Goal: Transaction & Acquisition: Purchase product/service

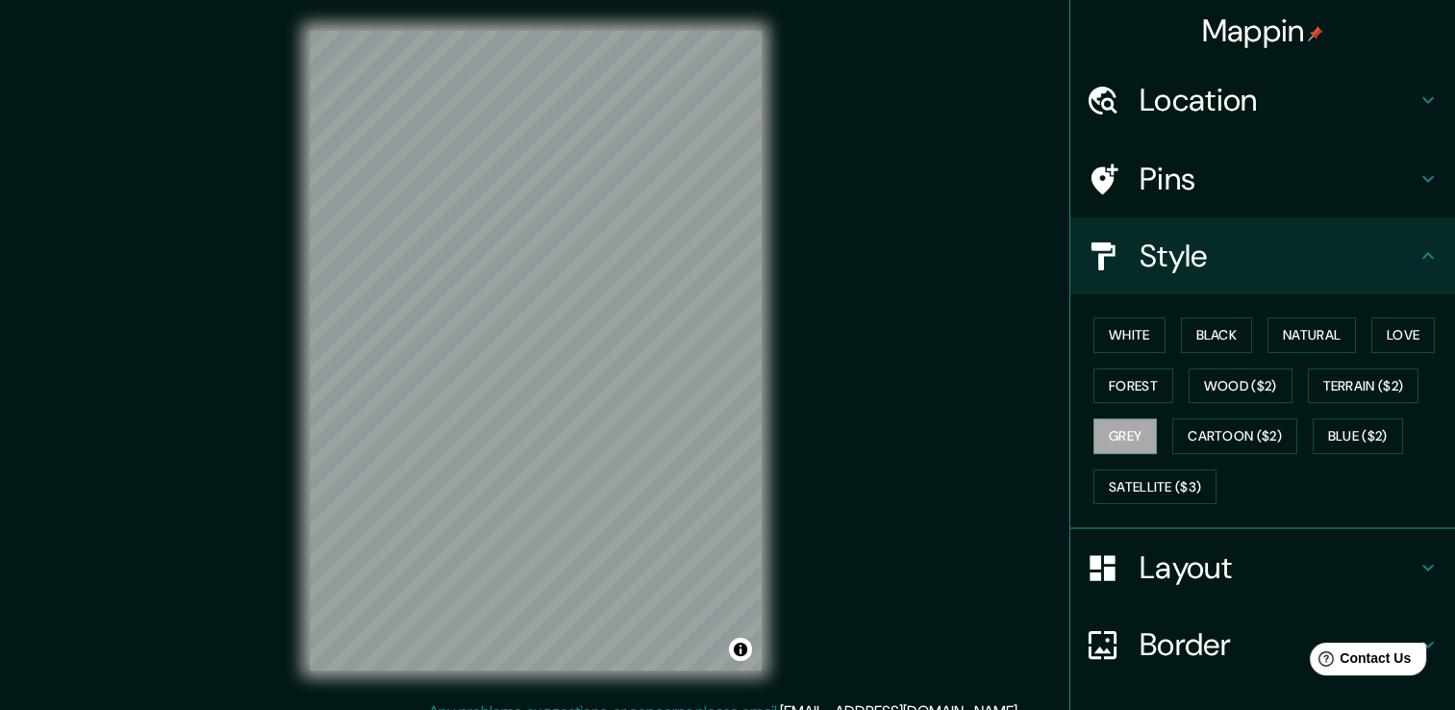
click at [1261, 88] on h4 "Location" at bounding box center [1278, 100] width 277 height 38
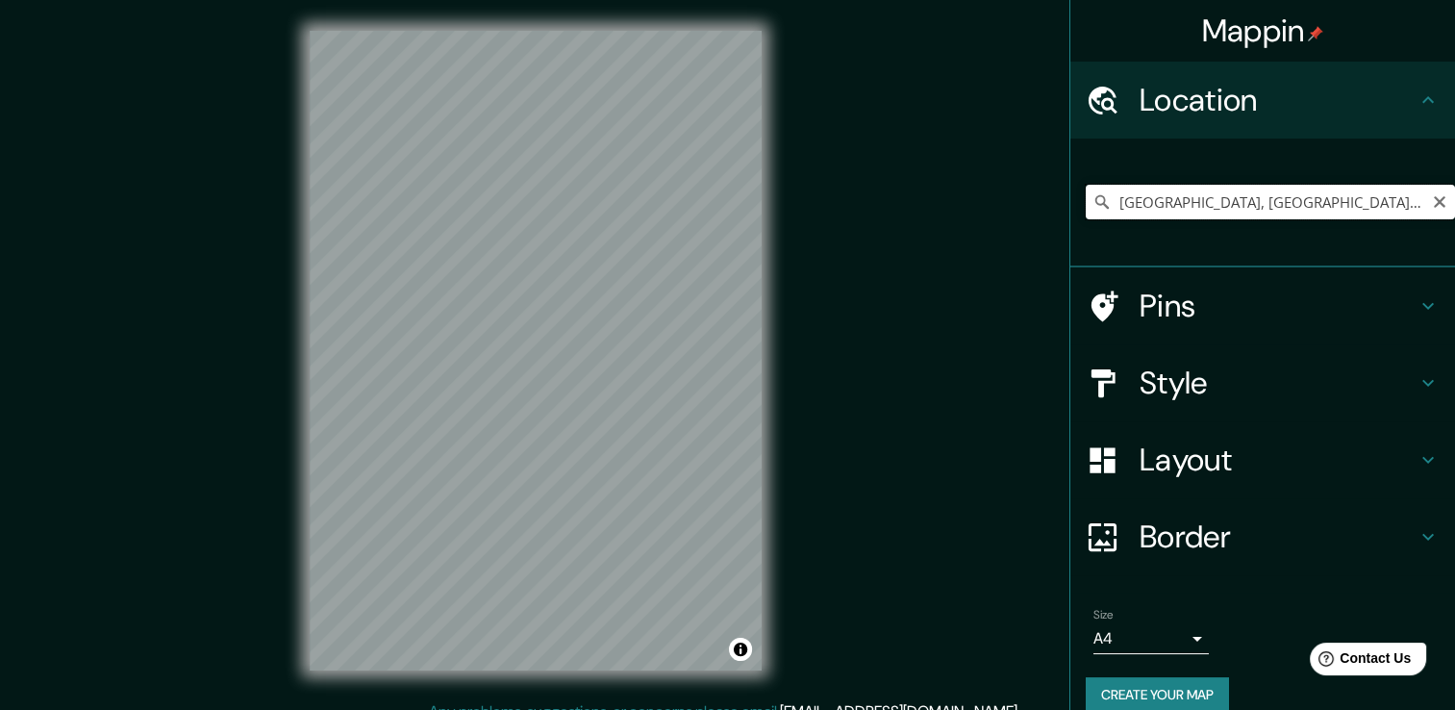
click at [1354, 213] on input "Monterrey, Nuevo León, México" at bounding box center [1270, 202] width 369 height 35
click at [1285, 190] on input "Pick your city or area" at bounding box center [1270, 202] width 369 height 35
type input "[GEOGRAPHIC_DATA], [GEOGRAPHIC_DATA], [GEOGRAPHIC_DATA]"
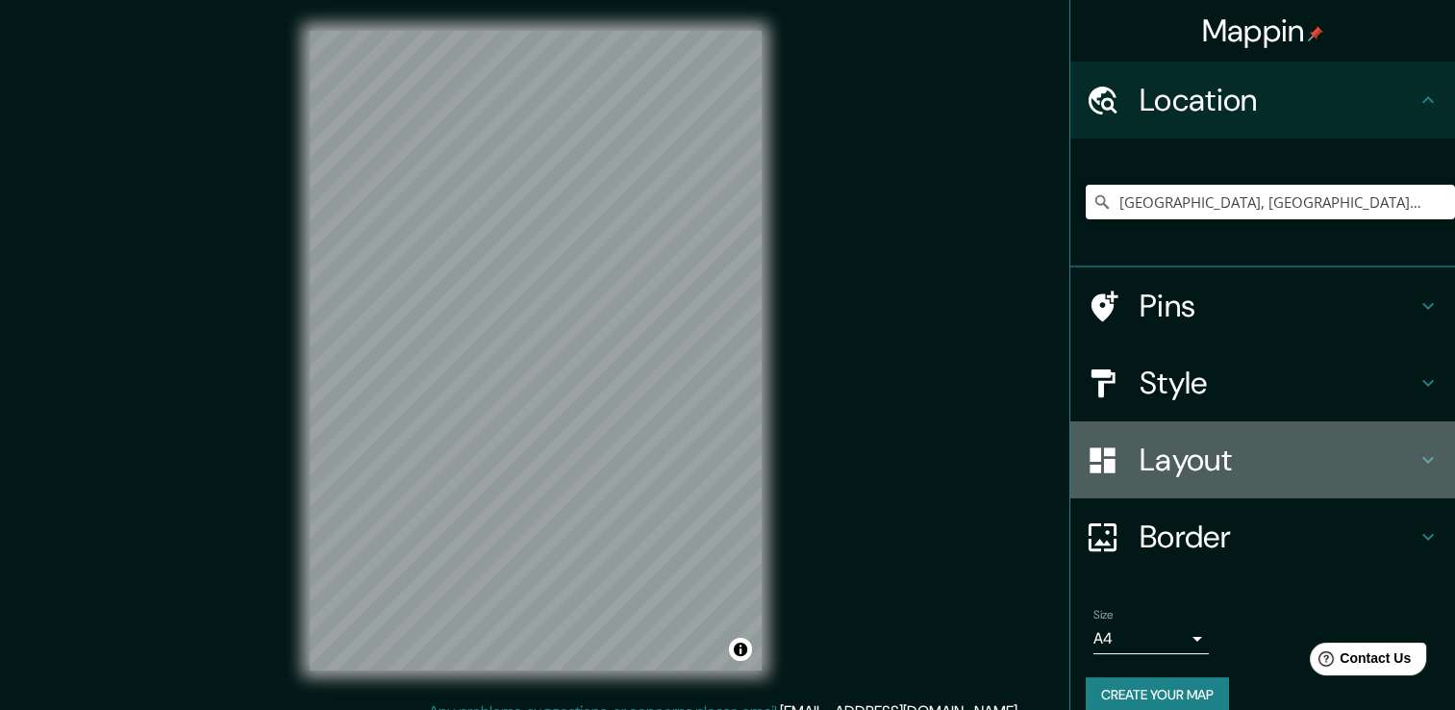
click at [1262, 456] on h4 "Layout" at bounding box center [1278, 460] width 277 height 38
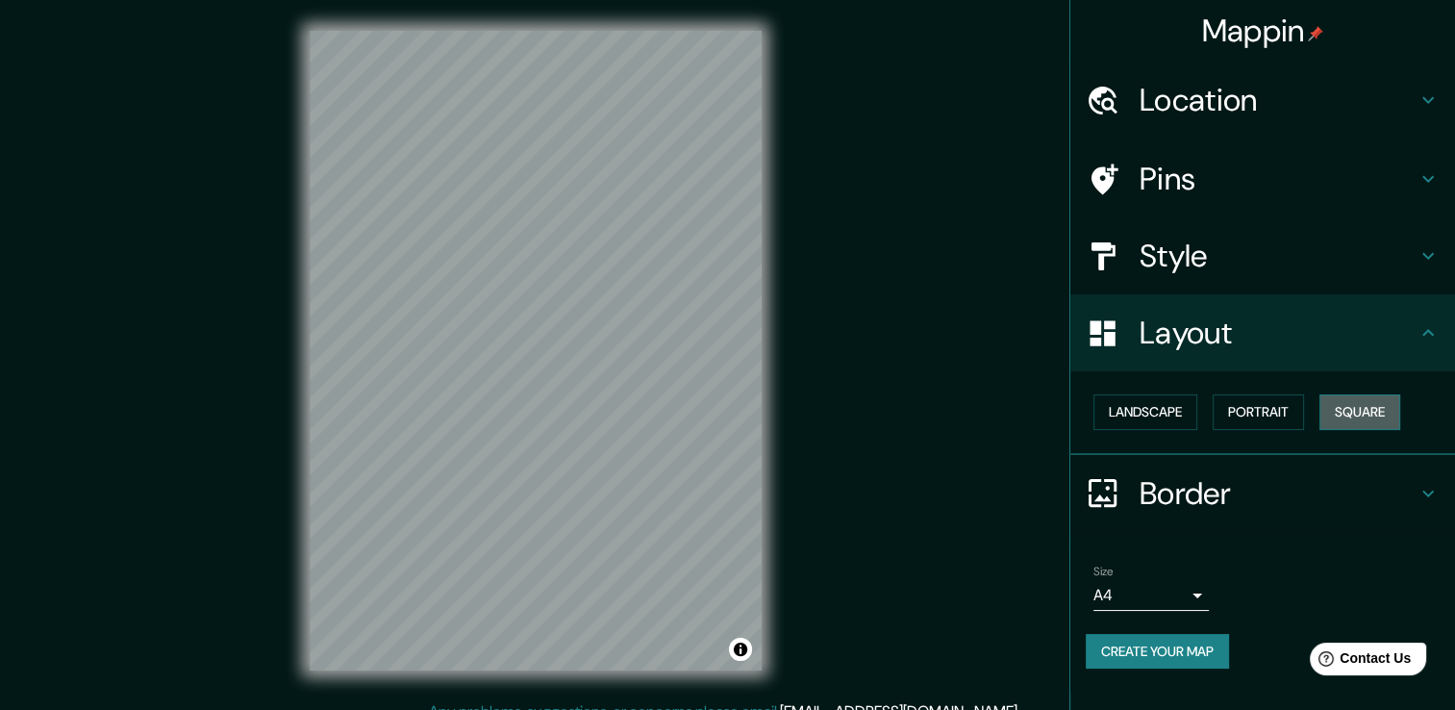
click at [1354, 403] on button "Square" at bounding box center [1360, 412] width 81 height 36
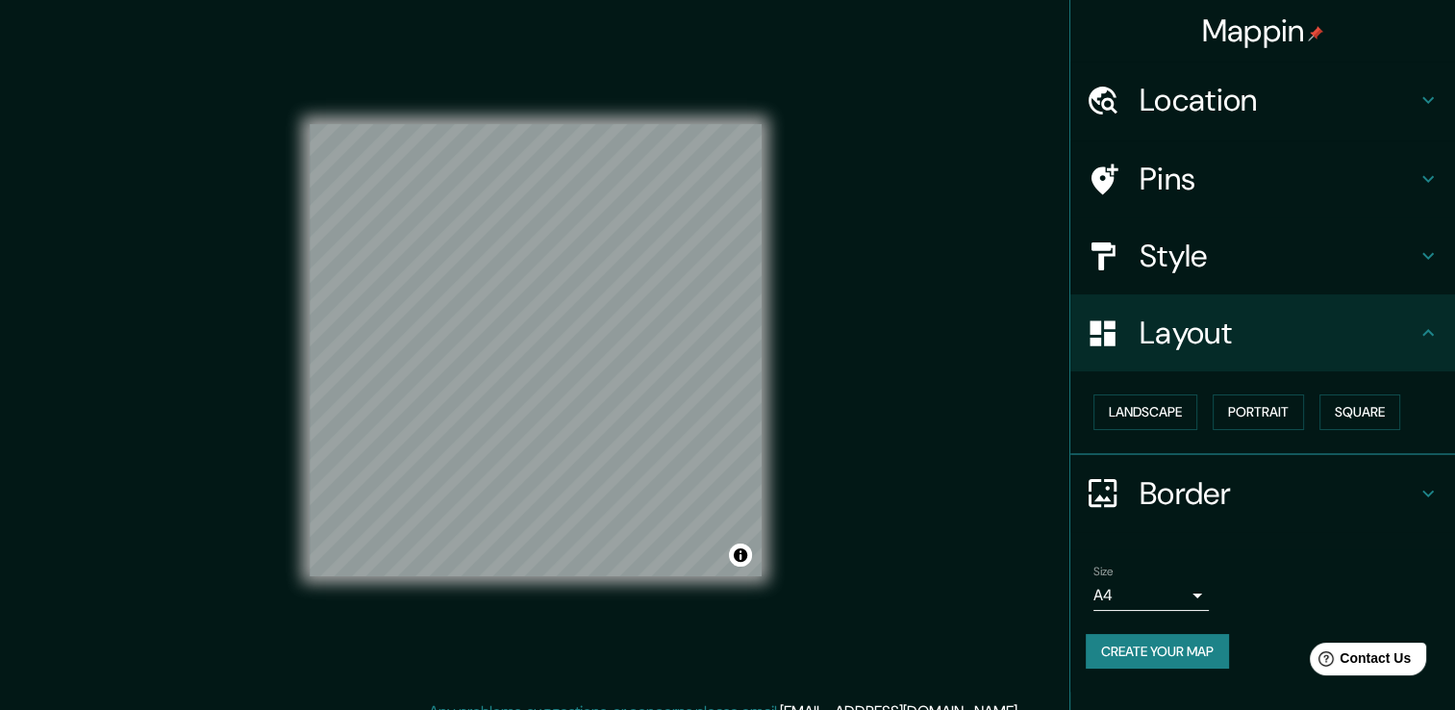
click at [1261, 231] on div "Style" at bounding box center [1263, 255] width 385 height 77
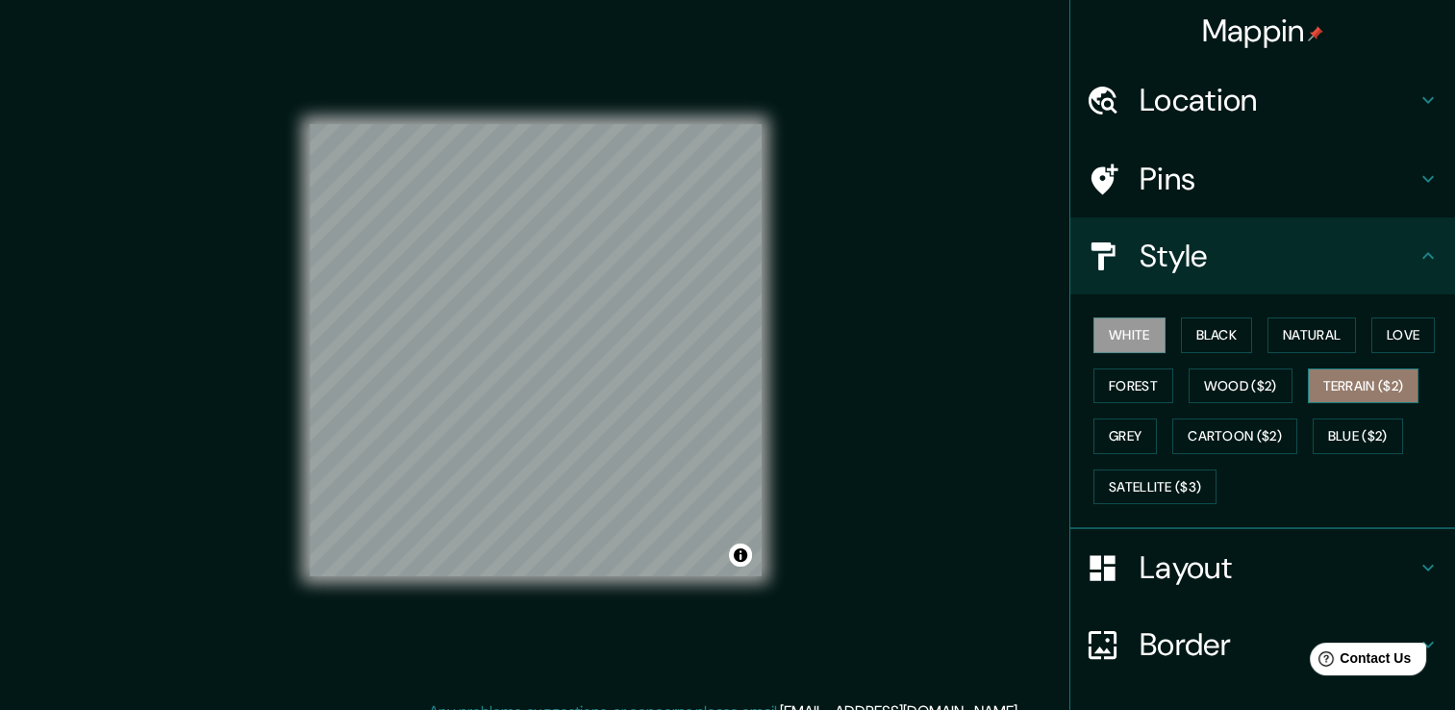
click at [1335, 382] on button "Terrain ($2)" at bounding box center [1364, 386] width 112 height 36
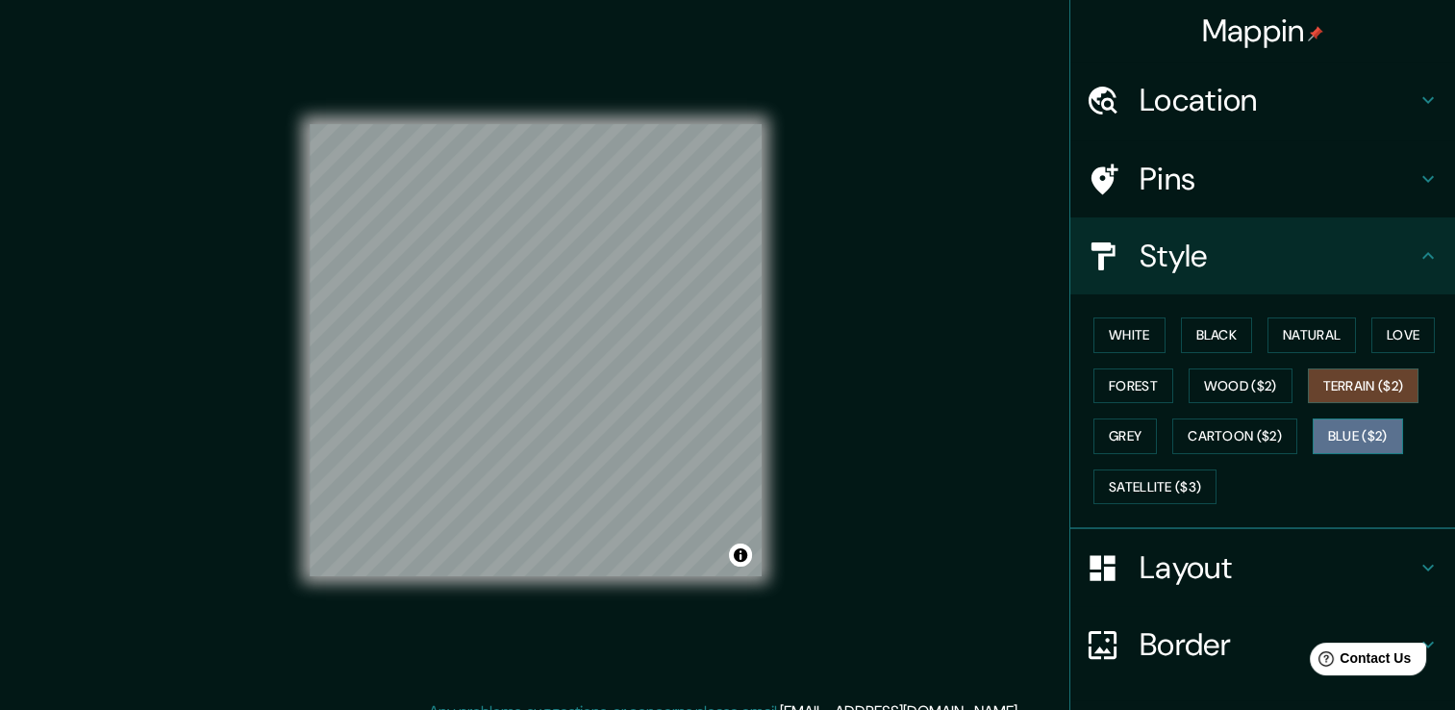
click at [1342, 426] on button "Blue ($2)" at bounding box center [1358, 436] width 90 height 36
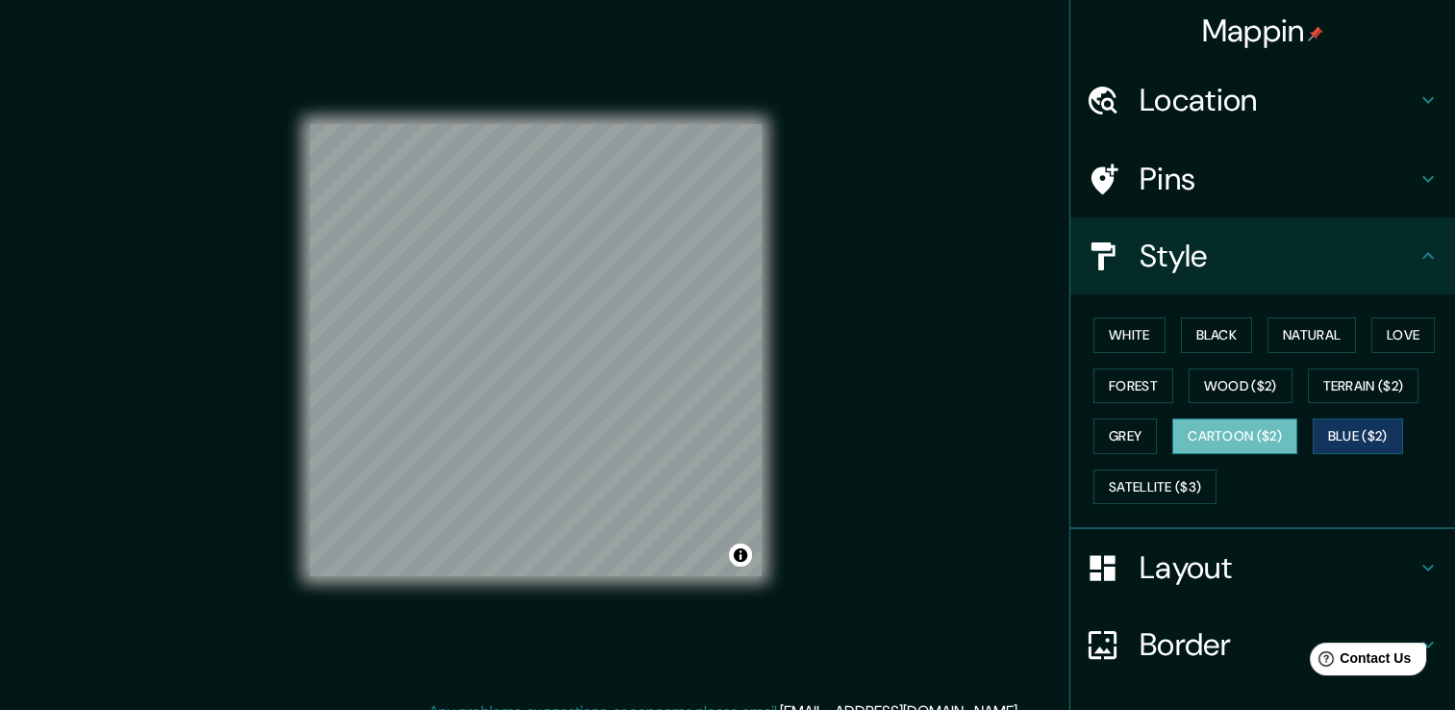
click at [1243, 433] on button "Cartoon ($2)" at bounding box center [1235, 436] width 125 height 36
click at [1123, 428] on button "Grey" at bounding box center [1125, 436] width 63 height 36
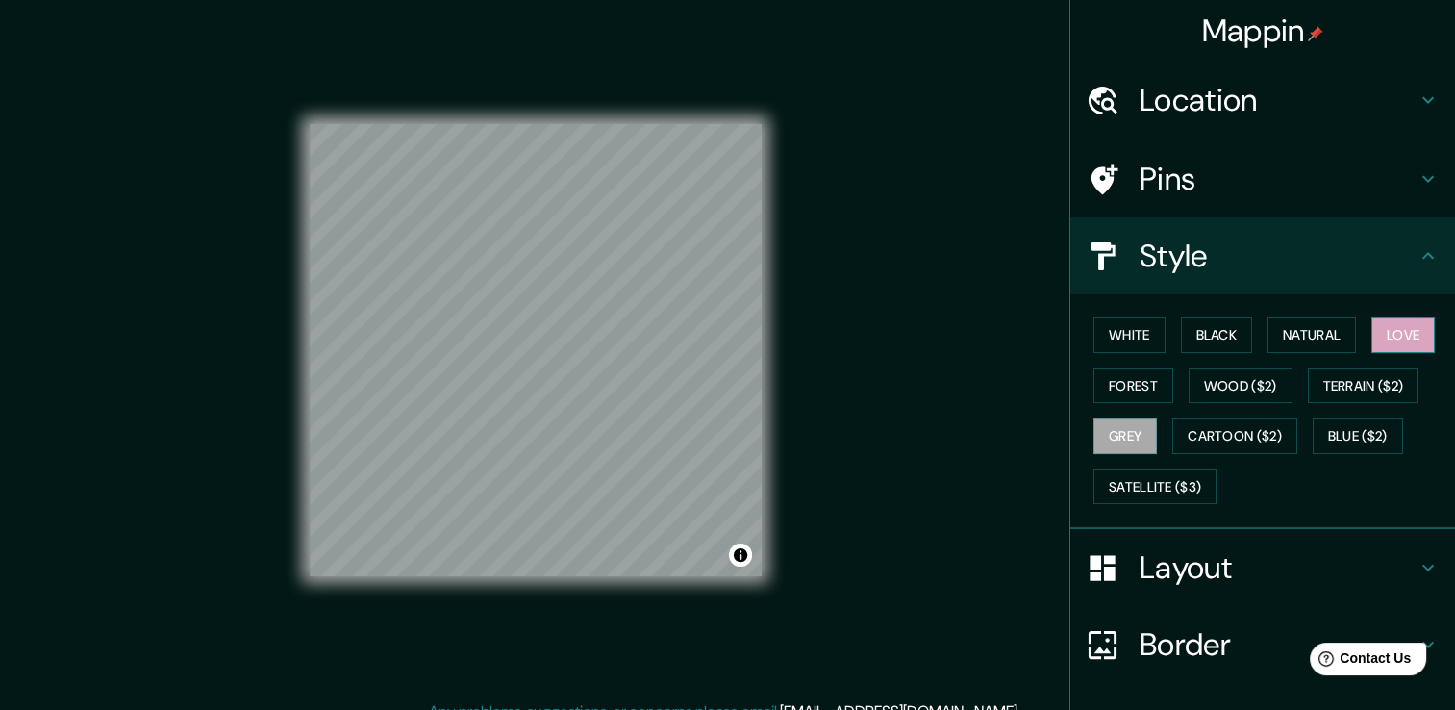
click at [1406, 333] on button "Love" at bounding box center [1403, 335] width 63 height 36
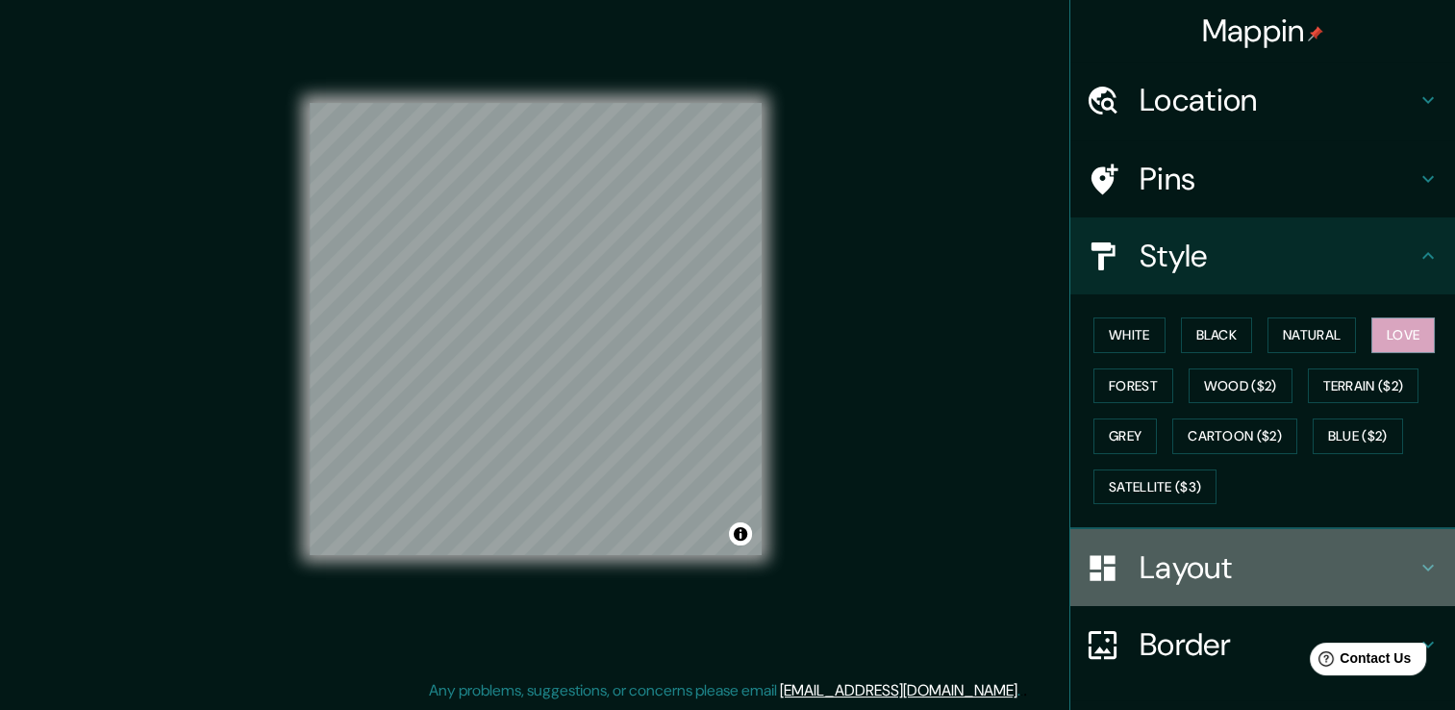
click at [1178, 566] on h4 "Layout" at bounding box center [1278, 567] width 277 height 38
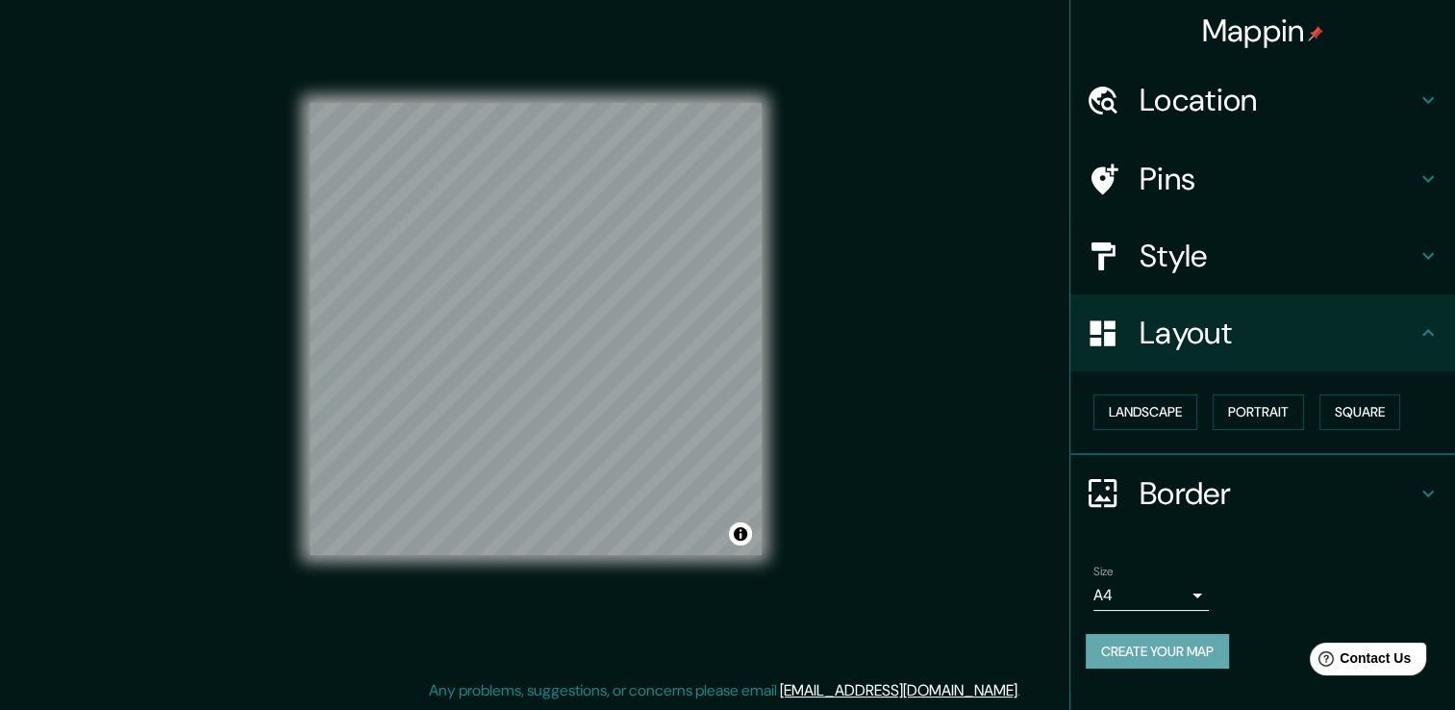
click at [1170, 651] on button "Create your map" at bounding box center [1157, 652] width 143 height 36
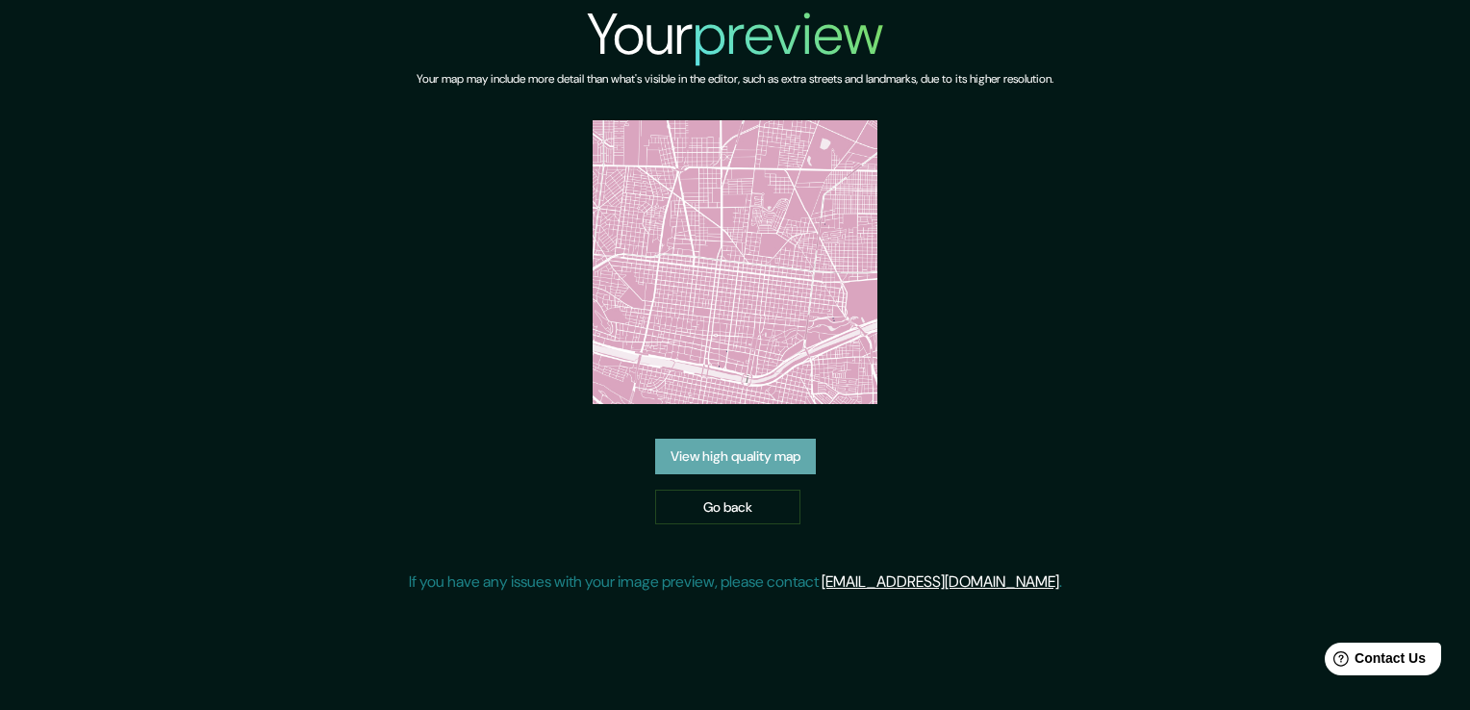
click at [786, 458] on link "View high quality map" at bounding box center [735, 457] width 161 height 36
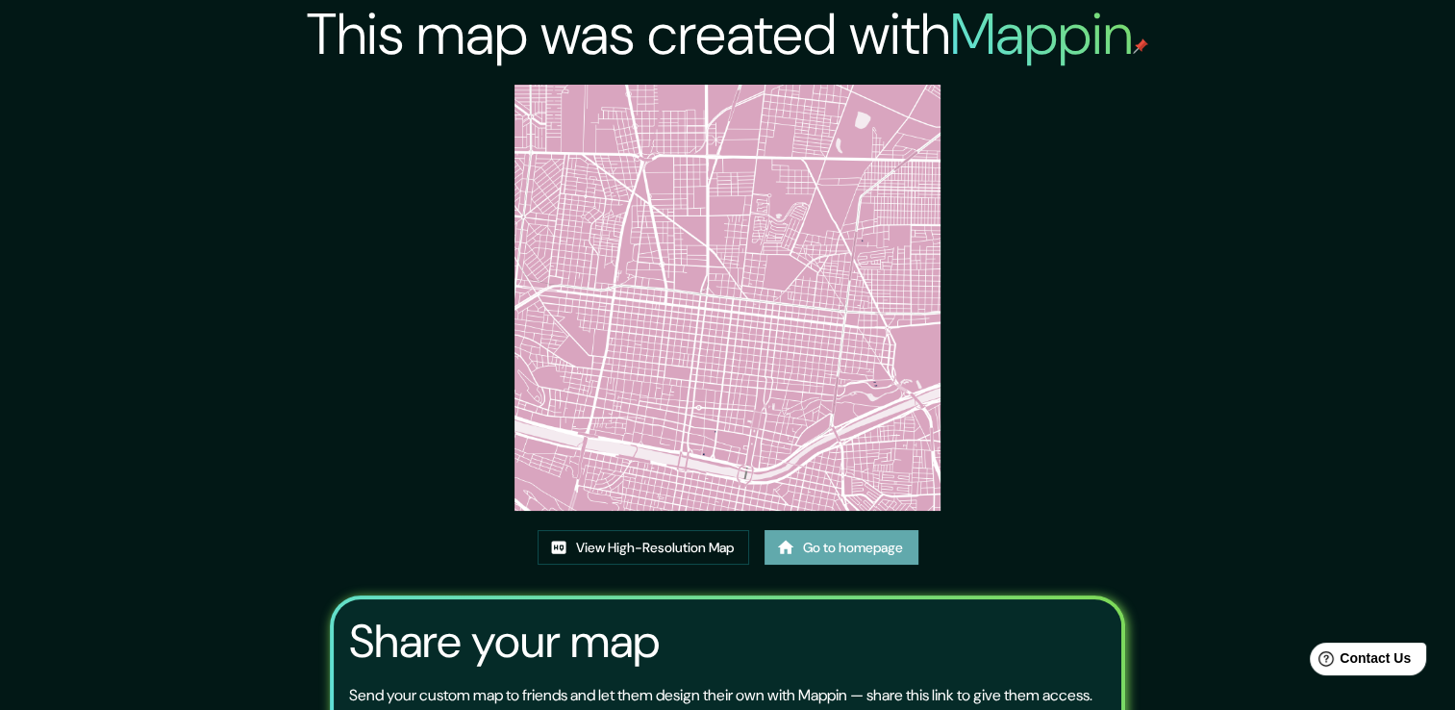
click at [830, 538] on link "Go to homepage" at bounding box center [842, 548] width 154 height 36
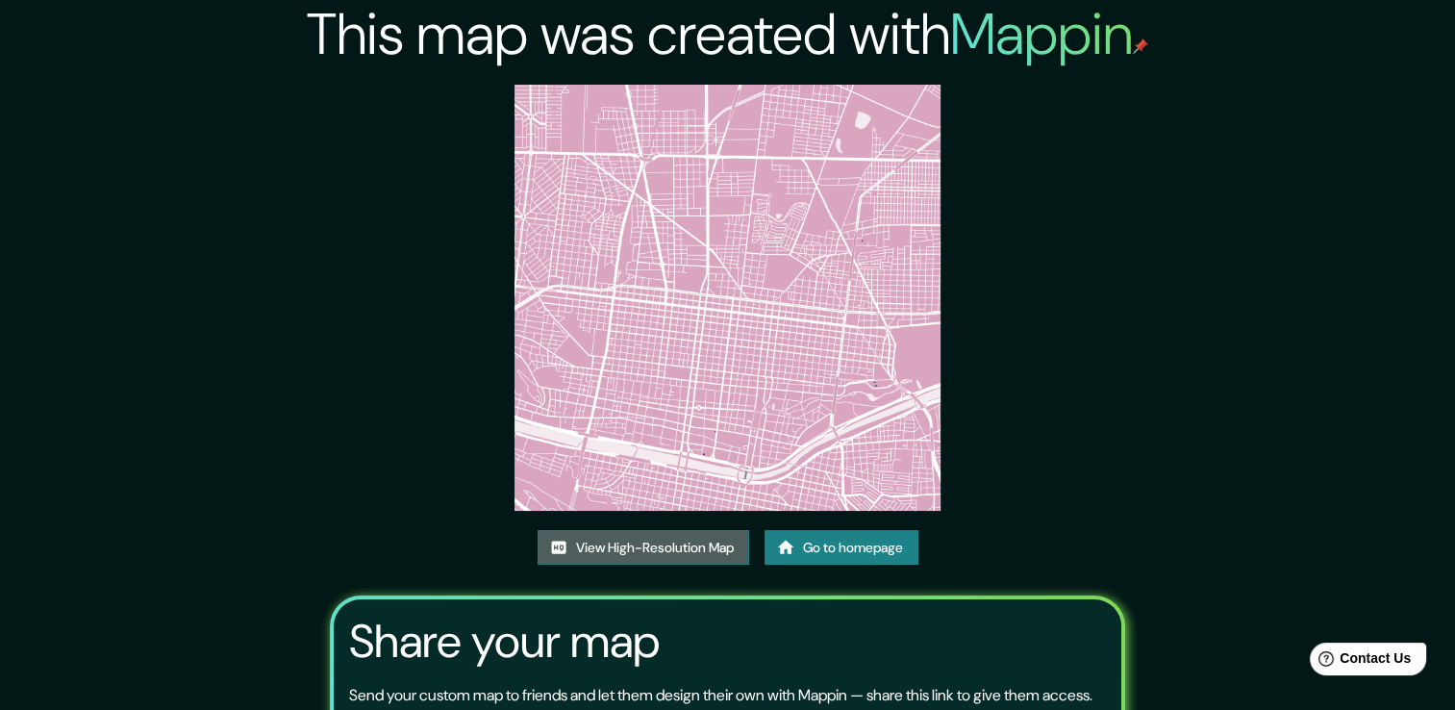
click at [708, 544] on link "View High-Resolution Map" at bounding box center [644, 548] width 212 height 36
